Goal: Check status: Check status

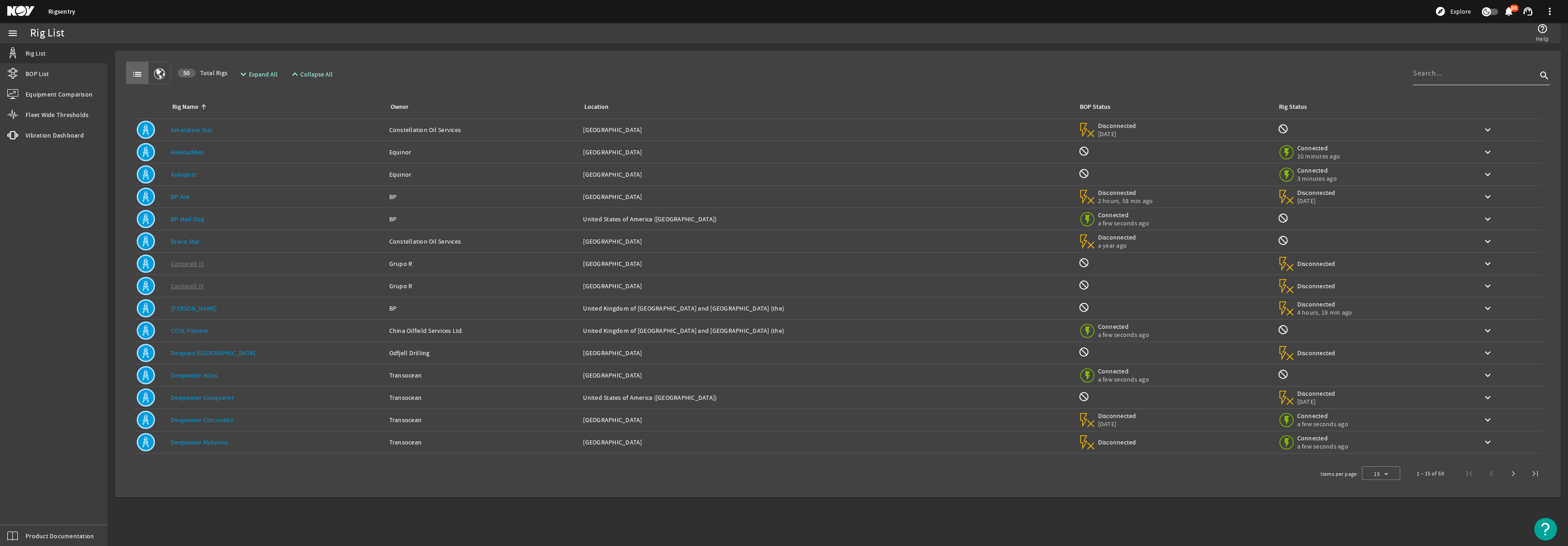
click at [1433, 75] on input at bounding box center [1475, 73] width 124 height 11
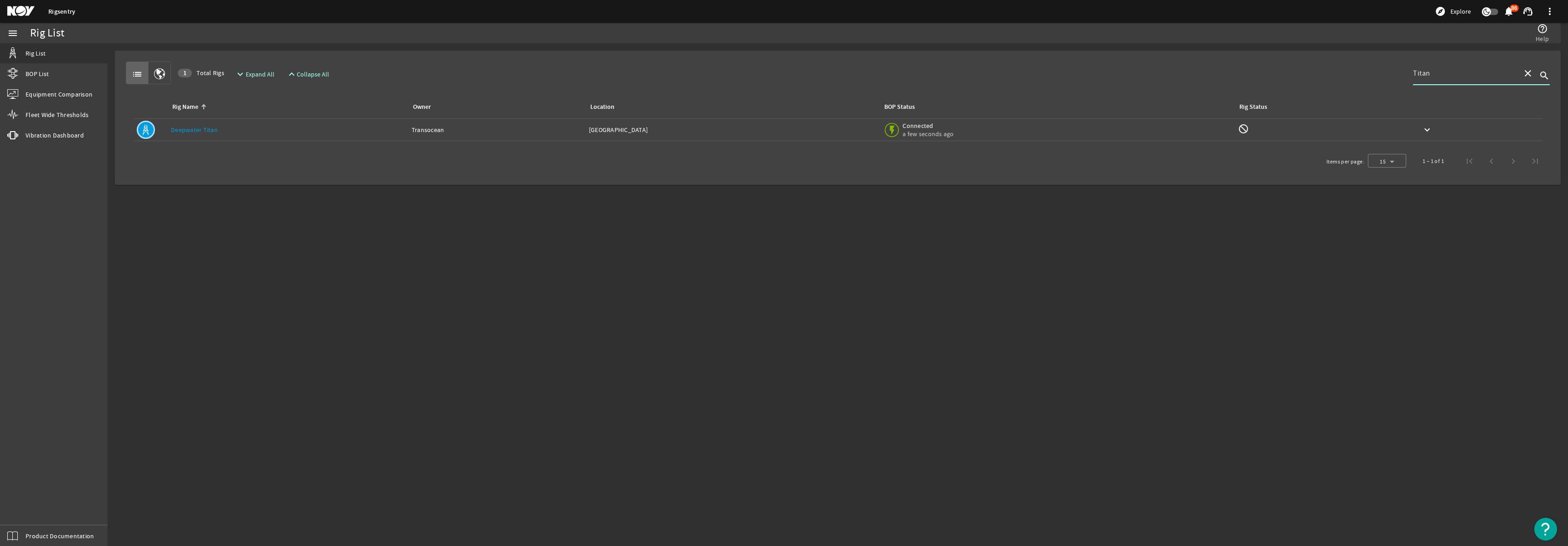
type input "Titan"
click at [832, 134] on div "Location: [GEOGRAPHIC_DATA]" at bounding box center [732, 130] width 287 height 9
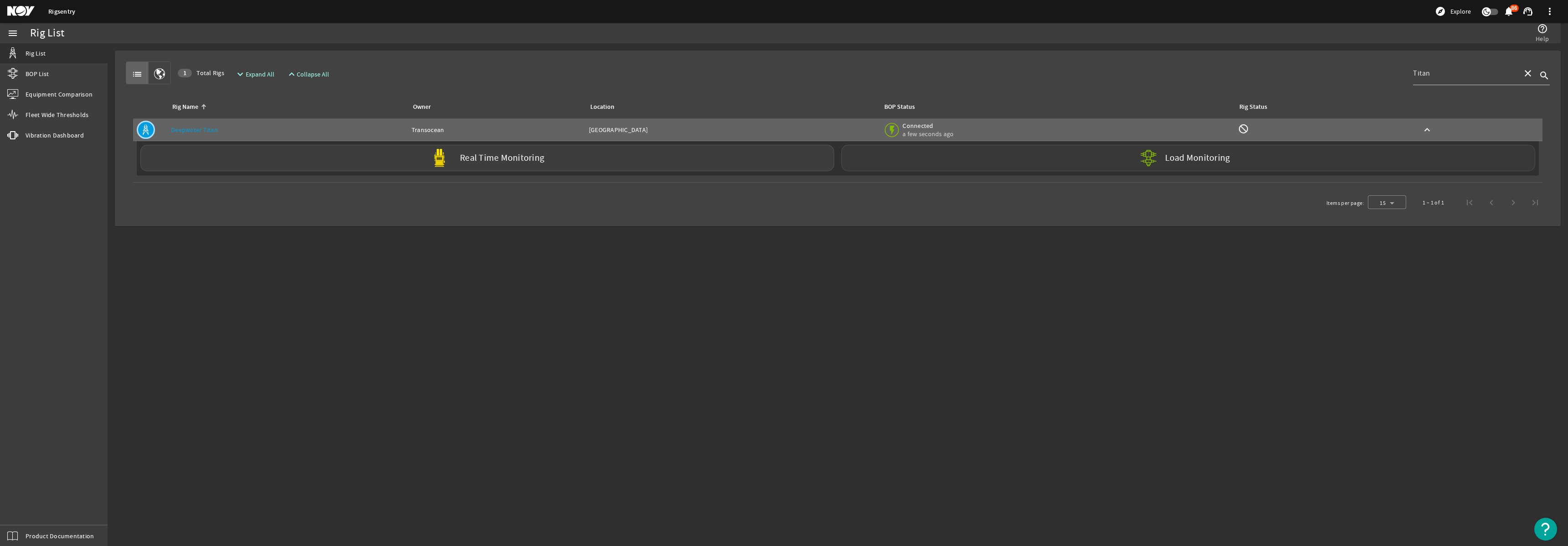
click at [1003, 162] on div "Load Monitoring" at bounding box center [1187, 157] width 694 height 26
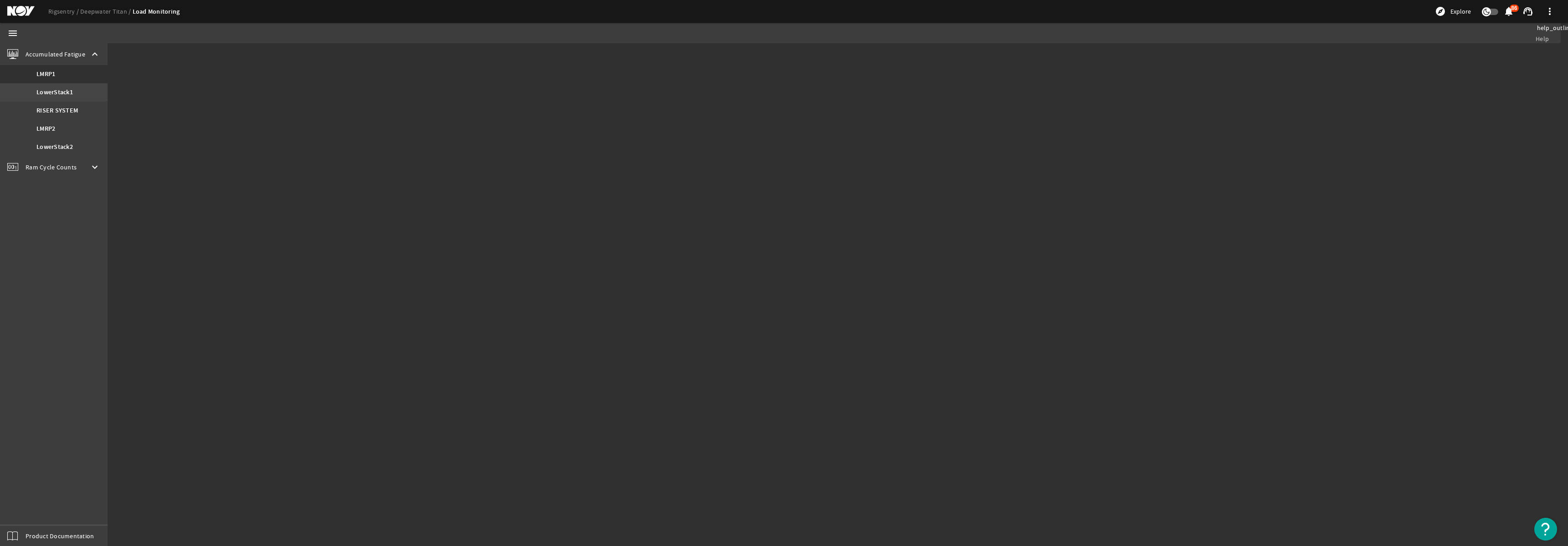
click at [49, 92] on b "LowerStack1" at bounding box center [55, 93] width 37 height 9
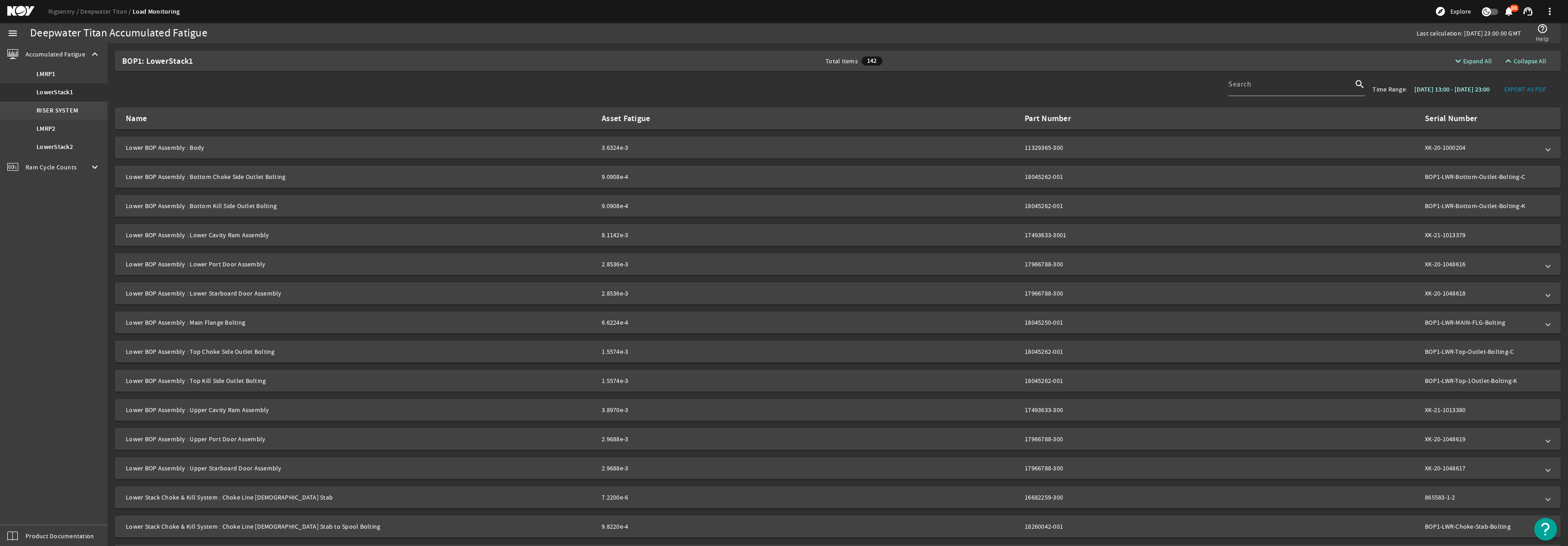
click at [51, 109] on b "RISER SYSTEM" at bounding box center [58, 111] width 41 height 9
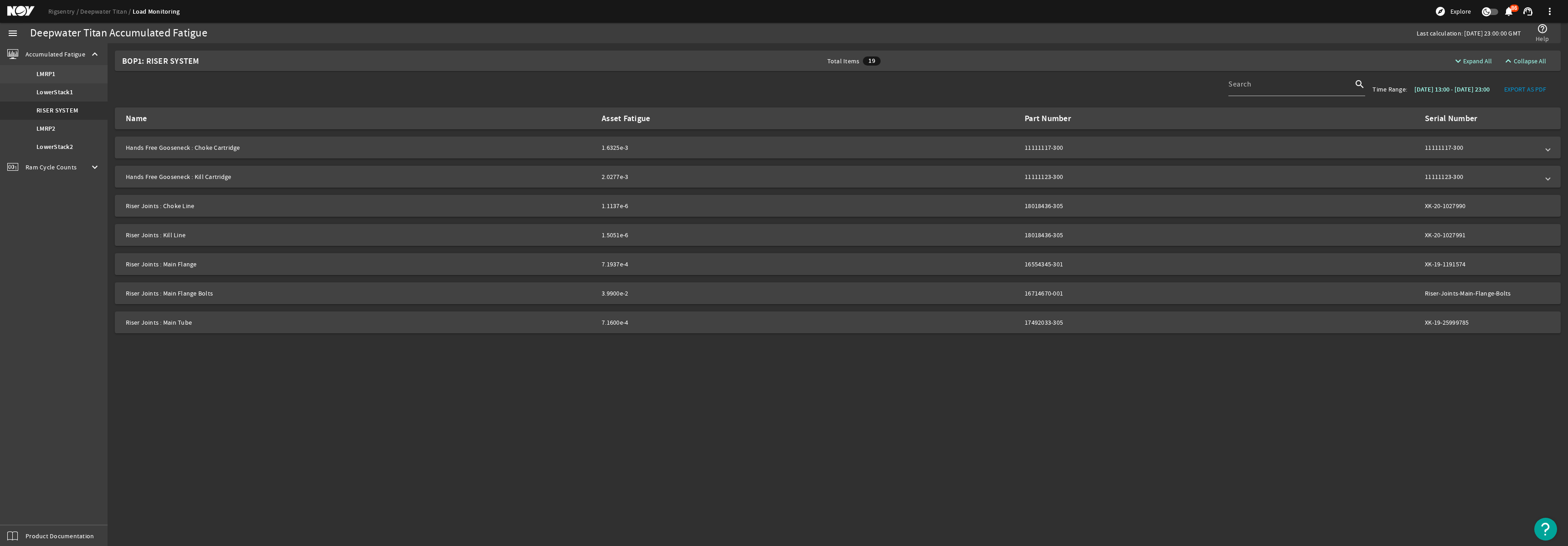
click at [42, 71] on b "LMRP1" at bounding box center [46, 75] width 19 height 9
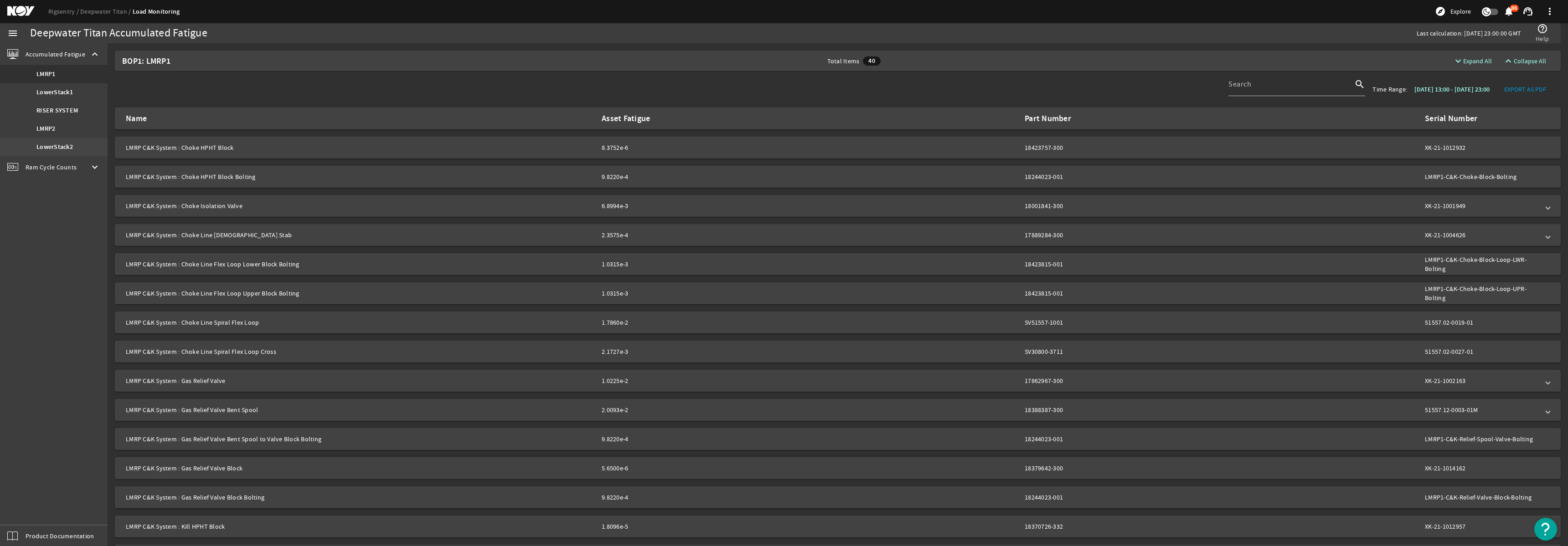
click at [45, 152] on link "LowerStack2" at bounding box center [54, 148] width 108 height 18
click at [46, 130] on b "LMRP2" at bounding box center [46, 129] width 19 height 9
click at [52, 175] on div "Ram Cycle Counts keyboard_arrow_down" at bounding box center [54, 167] width 108 height 22
click at [60, 99] on b "LowerStack1" at bounding box center [55, 96] width 37 height 9
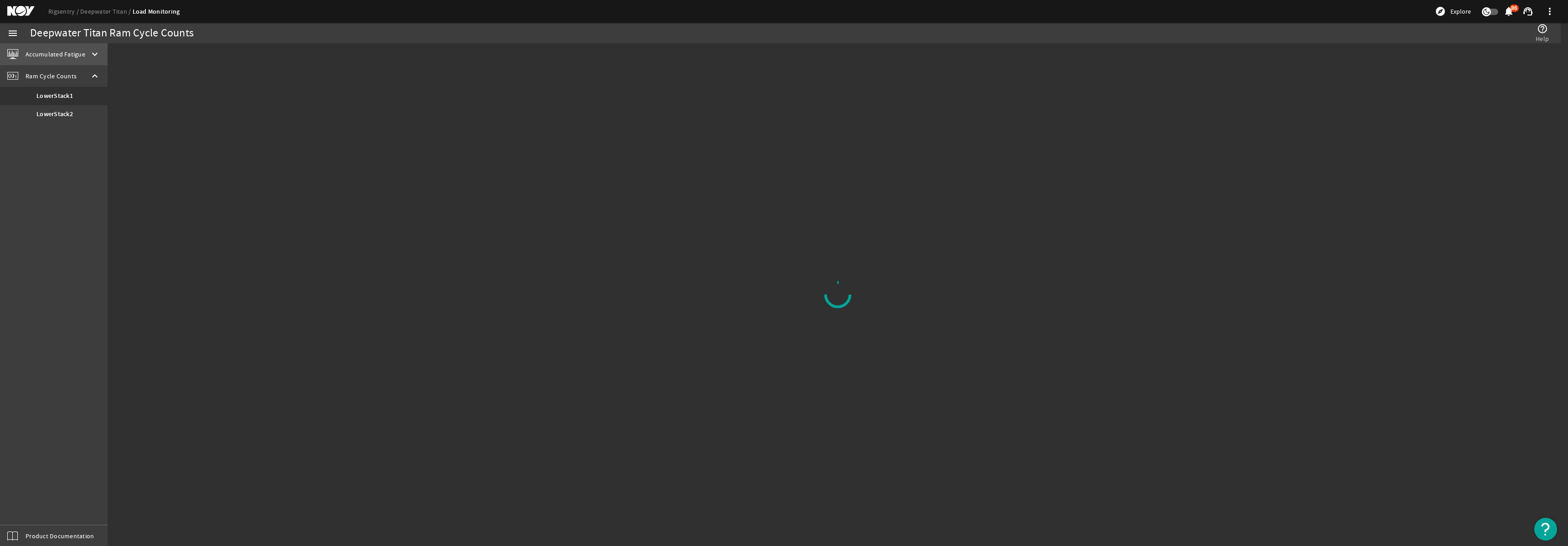
click at [26, 56] on span "Accumulated Fatigue" at bounding box center [55, 54] width 59 height 9
click at [49, 95] on b "LowerStack1" at bounding box center [55, 93] width 37 height 9
click at [49, 112] on b "RISER SYSTEM" at bounding box center [58, 111] width 41 height 9
click at [48, 130] on b "LMRP2" at bounding box center [46, 129] width 19 height 9
click at [1548, 30] on mat-icon "help_outline" at bounding box center [1542, 29] width 11 height 11
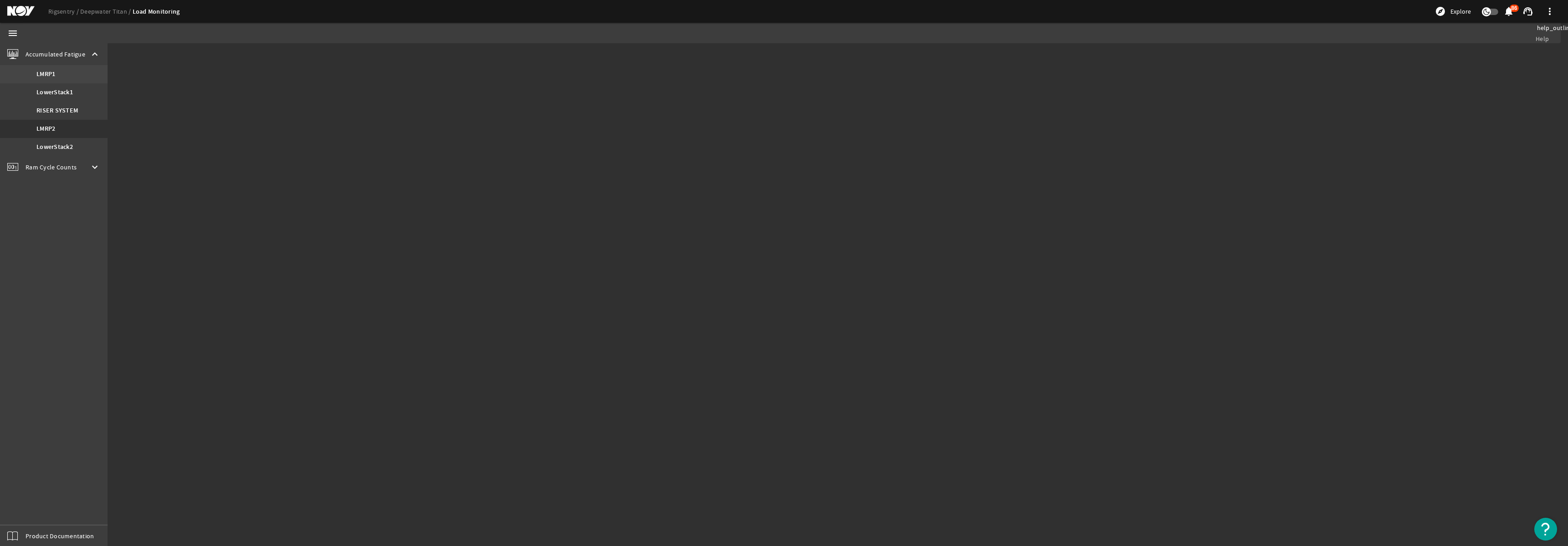
click at [40, 78] on b "LMRP1" at bounding box center [46, 75] width 19 height 9
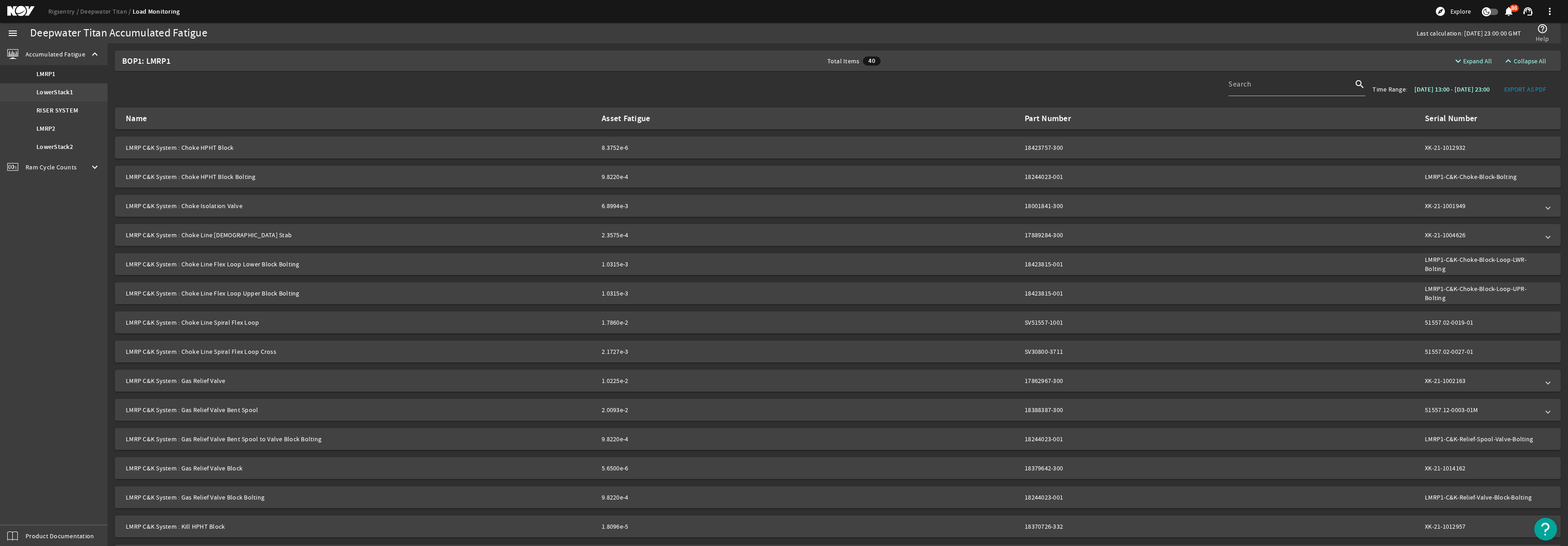
click at [65, 89] on b "LowerStack1" at bounding box center [55, 93] width 37 height 9
click at [58, 111] on b "RISER SYSTEM" at bounding box center [58, 111] width 41 height 9
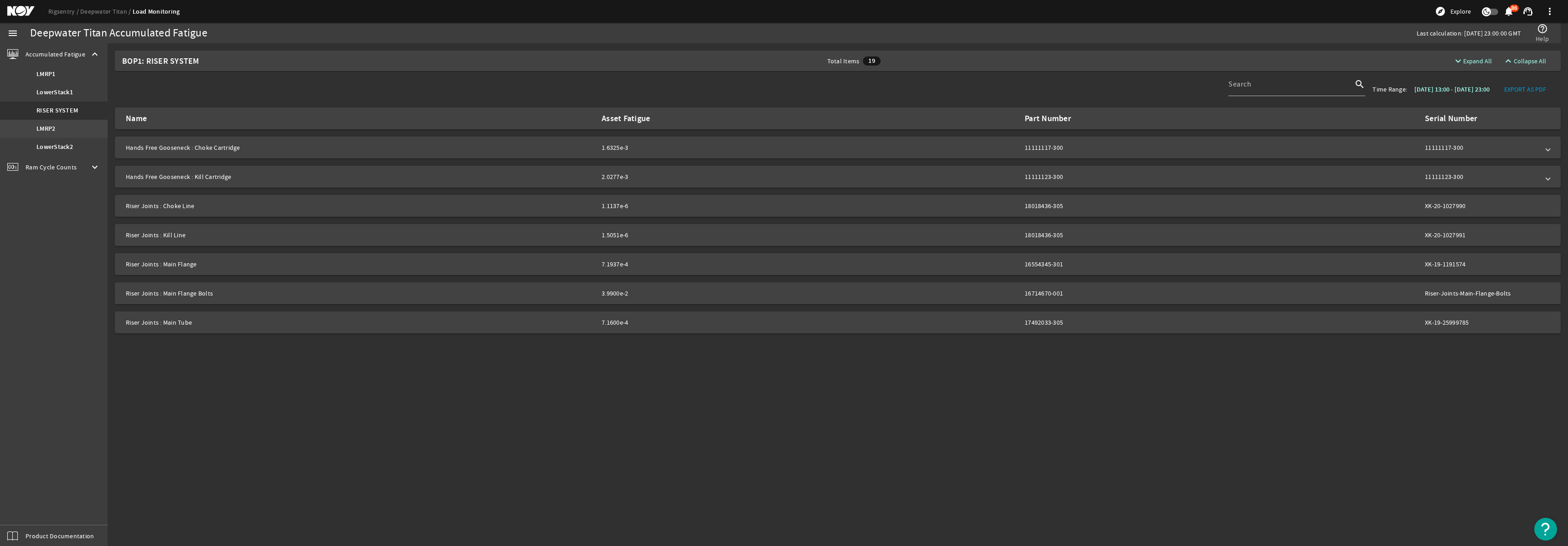
click at [55, 126] on b "LMRP2" at bounding box center [46, 129] width 19 height 9
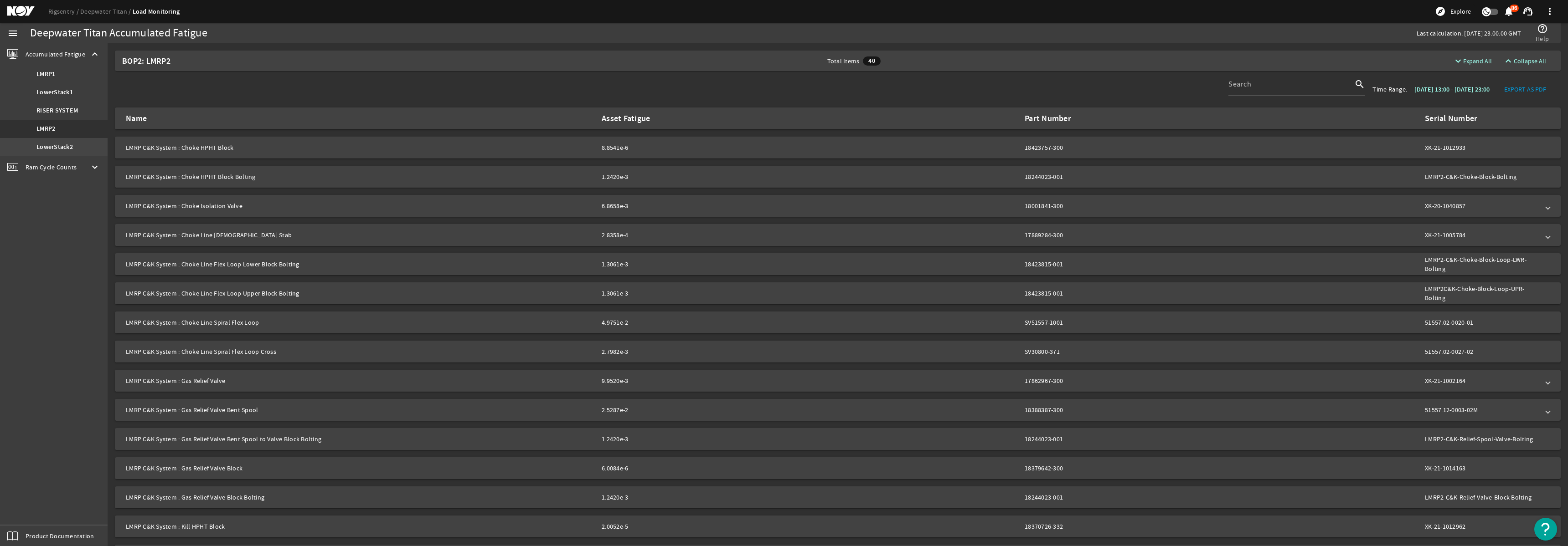
click at [56, 146] on b "LowerStack2" at bounding box center [55, 148] width 37 height 9
click at [52, 74] on b "LMRP1" at bounding box center [46, 75] width 19 height 9
click at [57, 90] on b "LowerStack1" at bounding box center [55, 93] width 37 height 9
click at [45, 75] on b "LMRP1" at bounding box center [46, 75] width 19 height 9
click at [53, 145] on b "LowerStack2" at bounding box center [55, 148] width 37 height 9
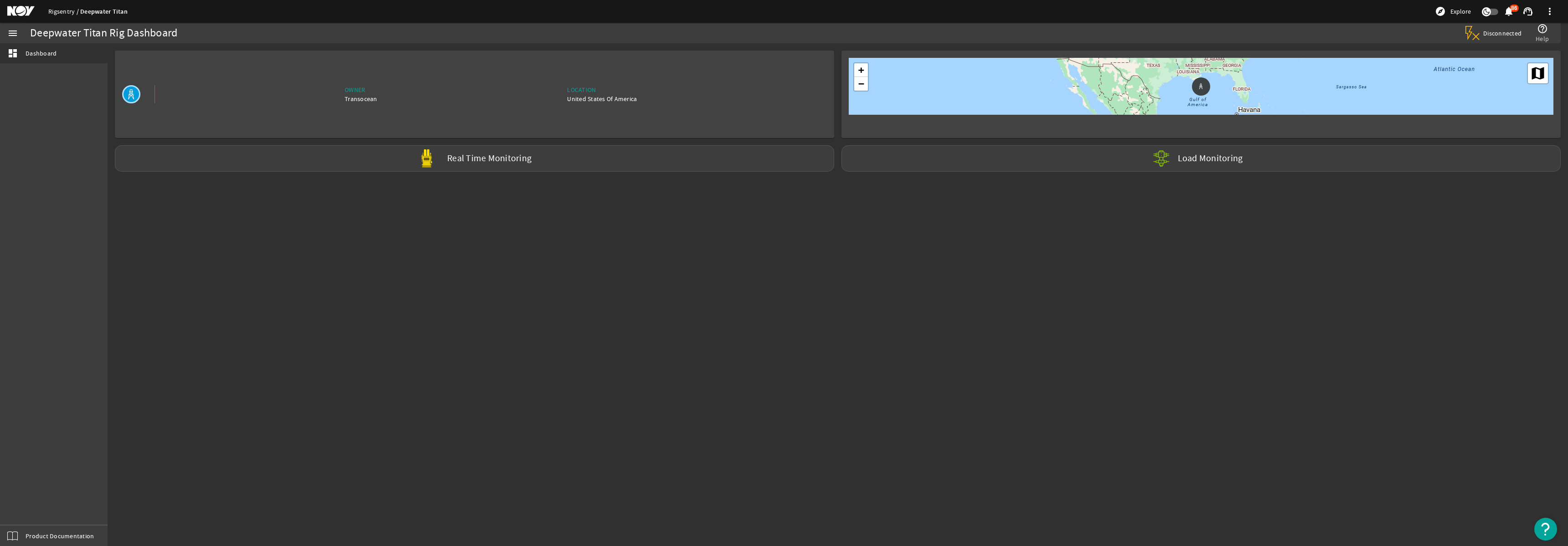
click at [67, 14] on link "Rigsentry" at bounding box center [64, 11] width 31 height 8
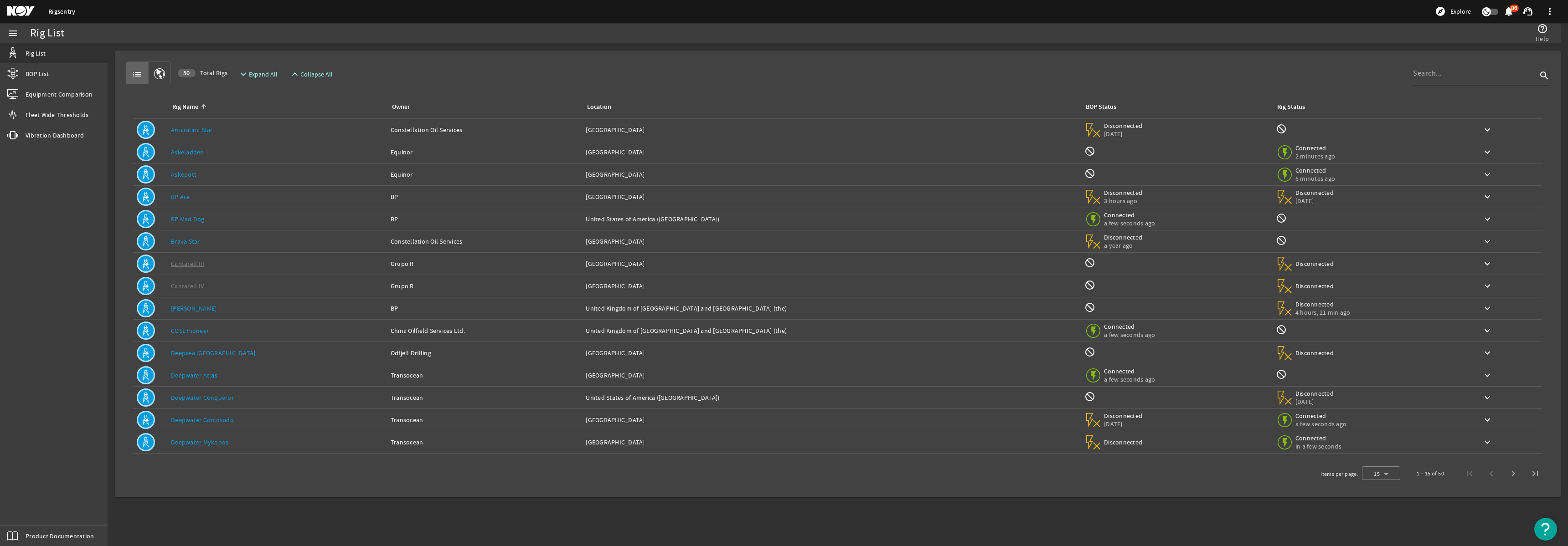
click at [1453, 79] on div at bounding box center [1475, 73] width 124 height 23
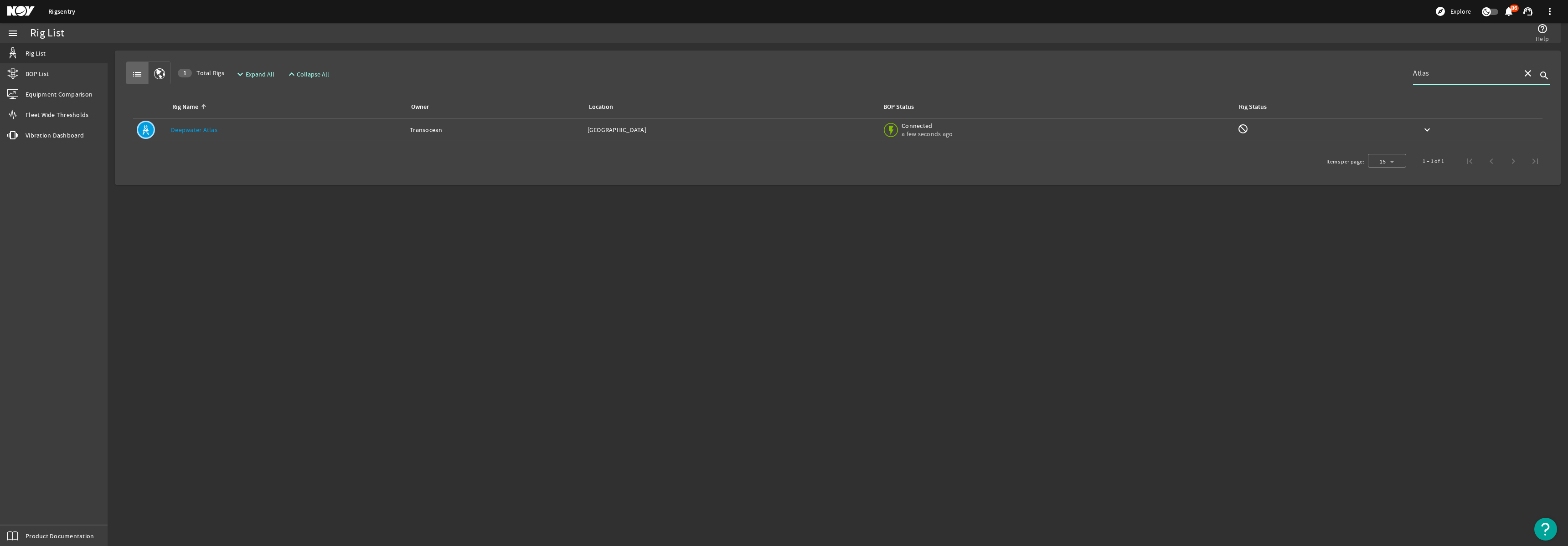
type input "Atlas"
click at [846, 132] on div "Location: [GEOGRAPHIC_DATA]" at bounding box center [731, 130] width 288 height 9
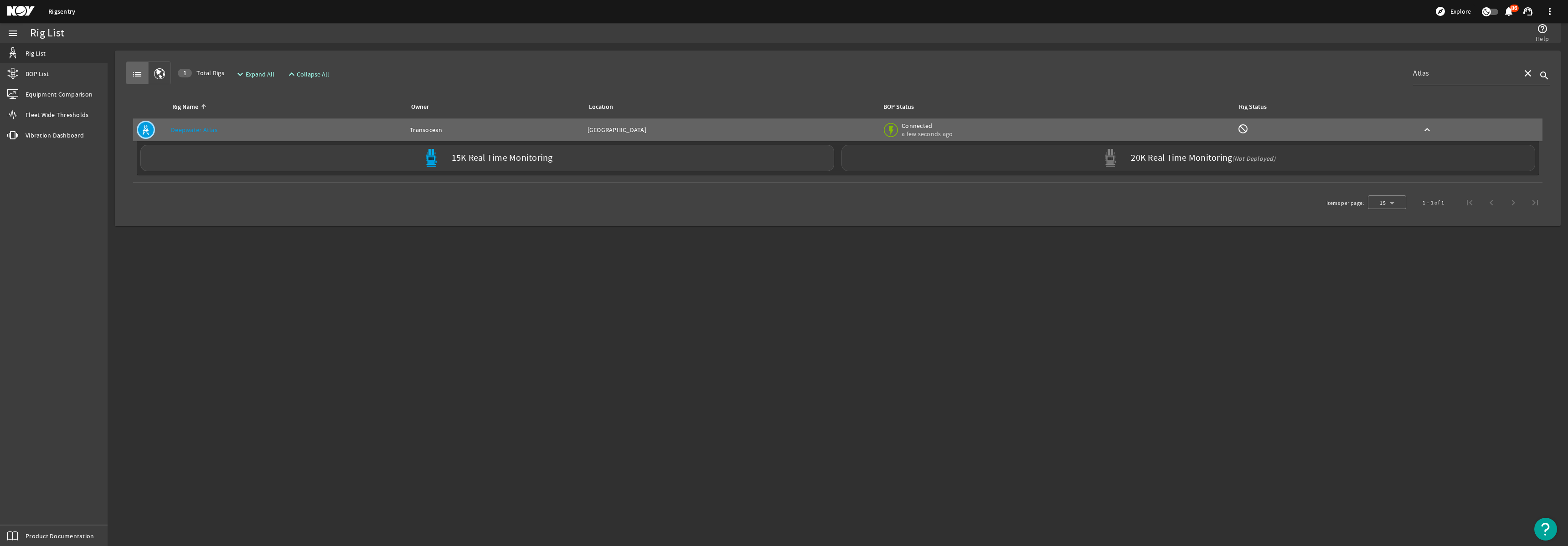
click at [1004, 161] on div "20K Real Time Monitoring (Not Deployed)" at bounding box center [1187, 157] width 694 height 26
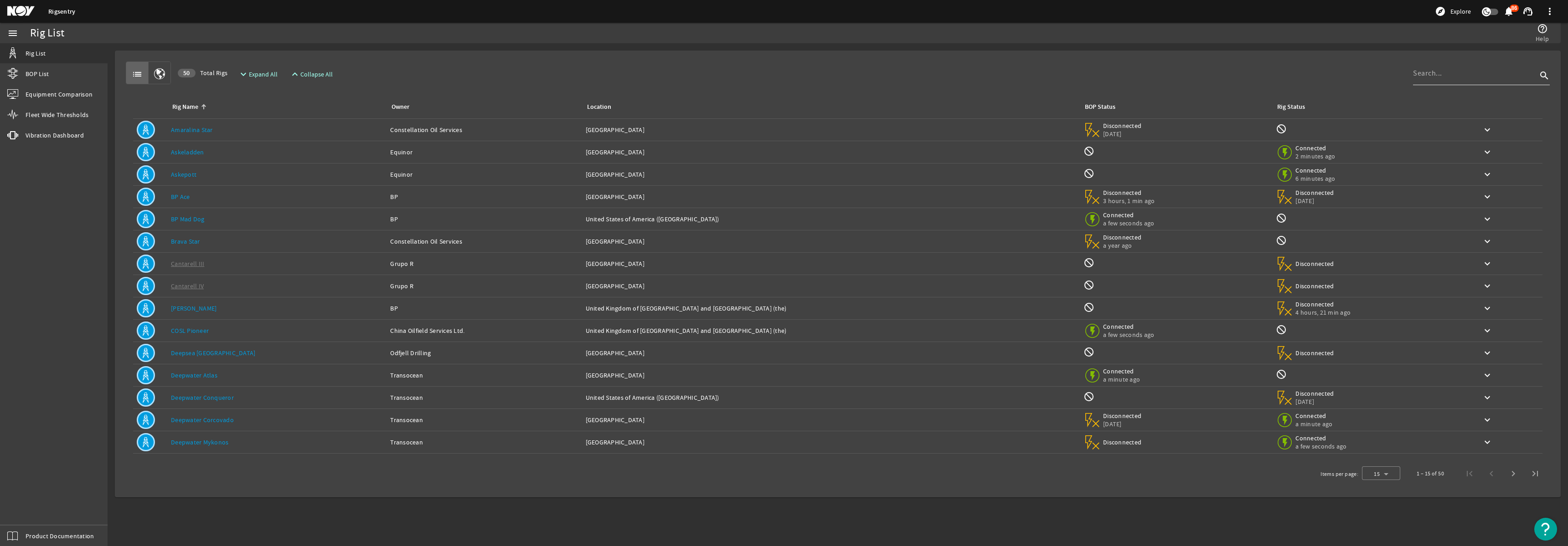
click at [1431, 76] on input at bounding box center [1475, 73] width 124 height 11
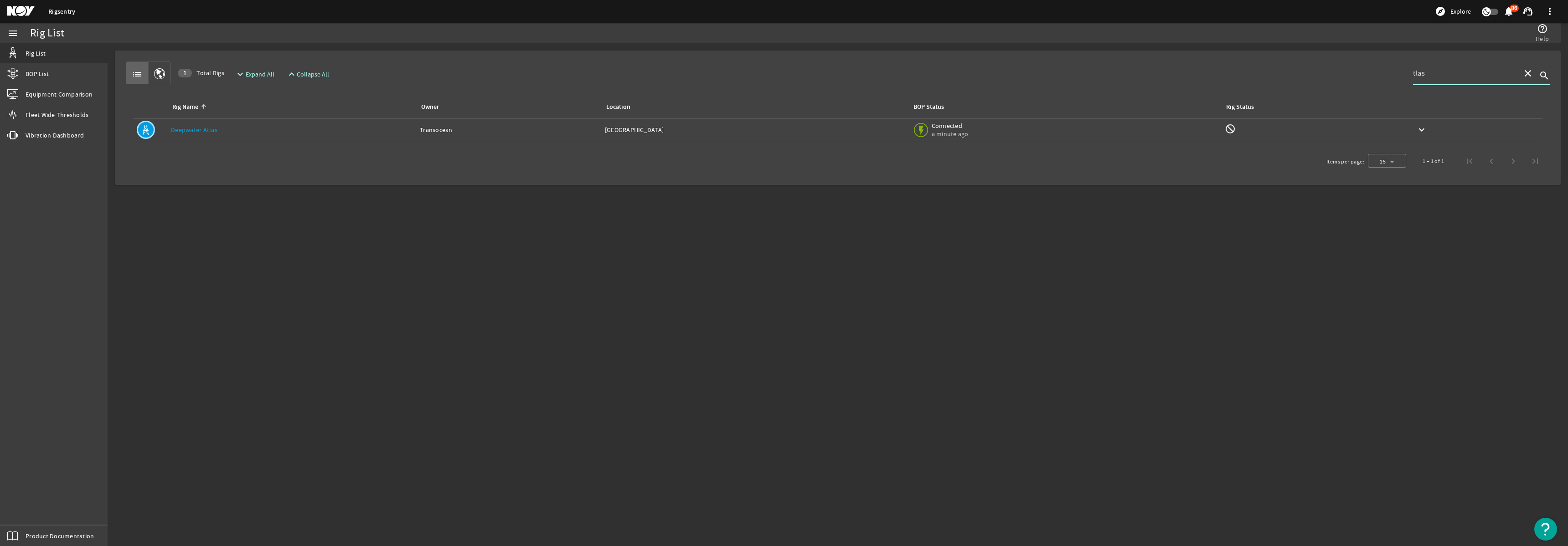
click at [1415, 74] on input "tlas" at bounding box center [1464, 73] width 102 height 11
type input "atlas"
click at [1023, 126] on div "BOP Status: Connected a minute ago" at bounding box center [1064, 130] width 305 height 20
